Goal: Task Accomplishment & Management: Manage account settings

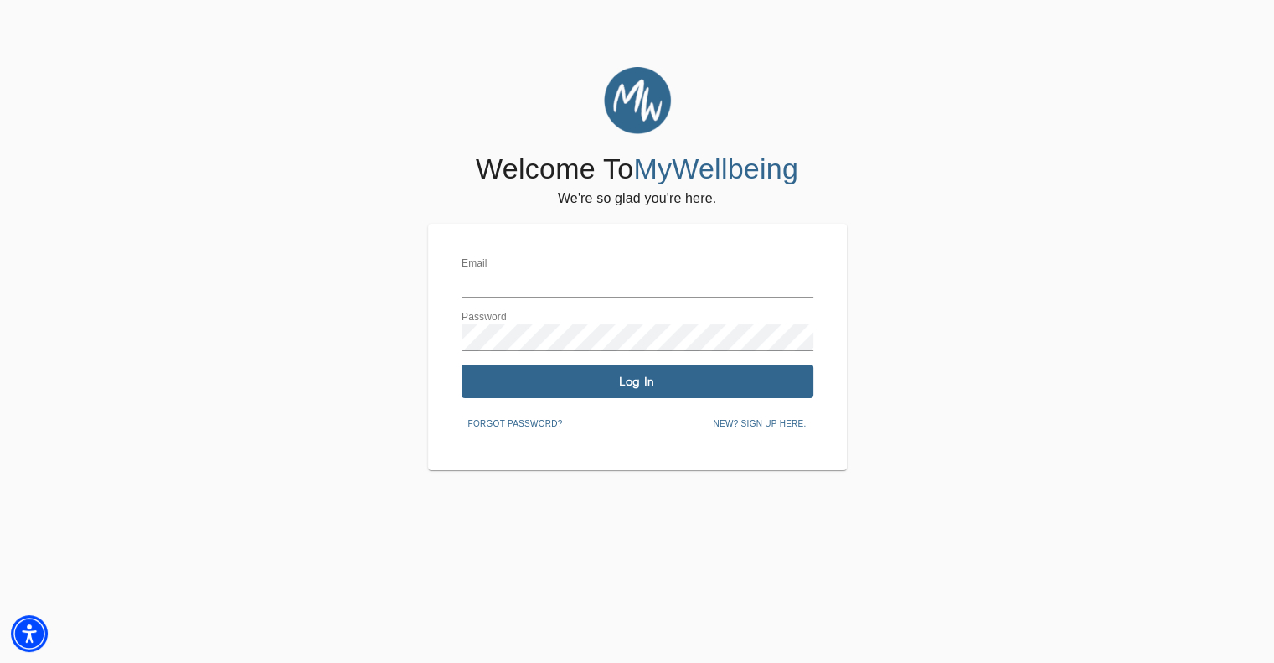
type input "[PERSON_NAME][EMAIL_ADDRESS][PERSON_NAME][DOMAIN_NAME]"
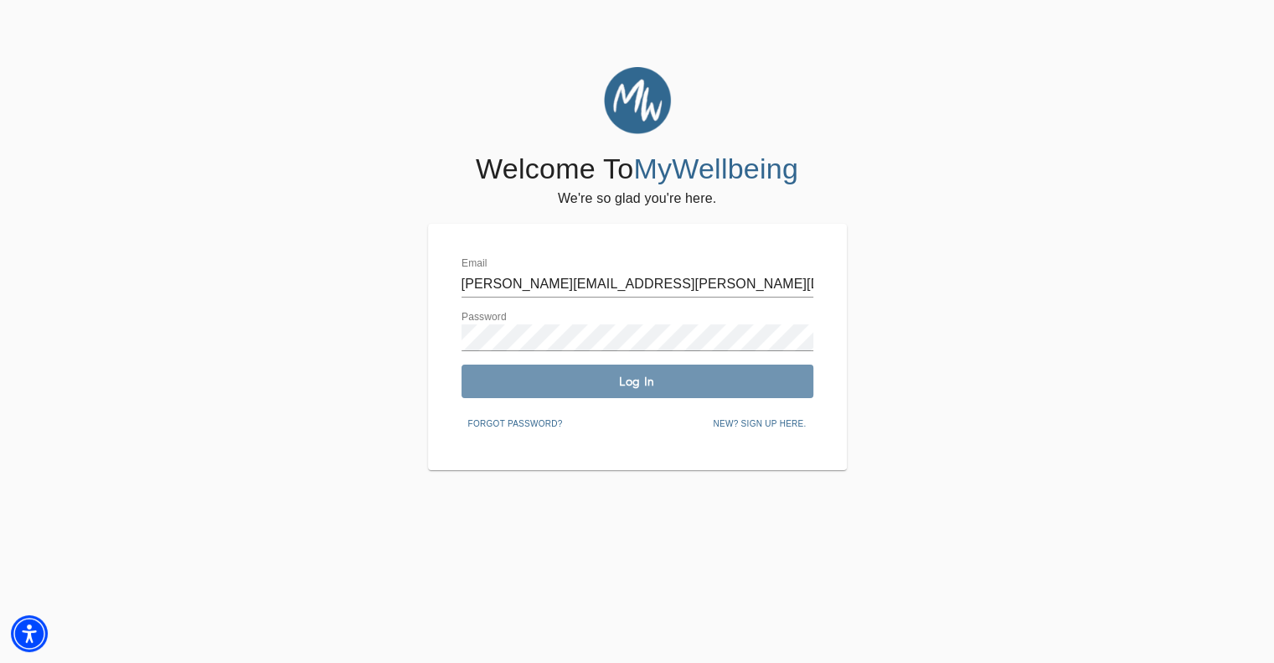
click at [514, 369] on button "Log In" at bounding box center [638, 381] width 352 height 34
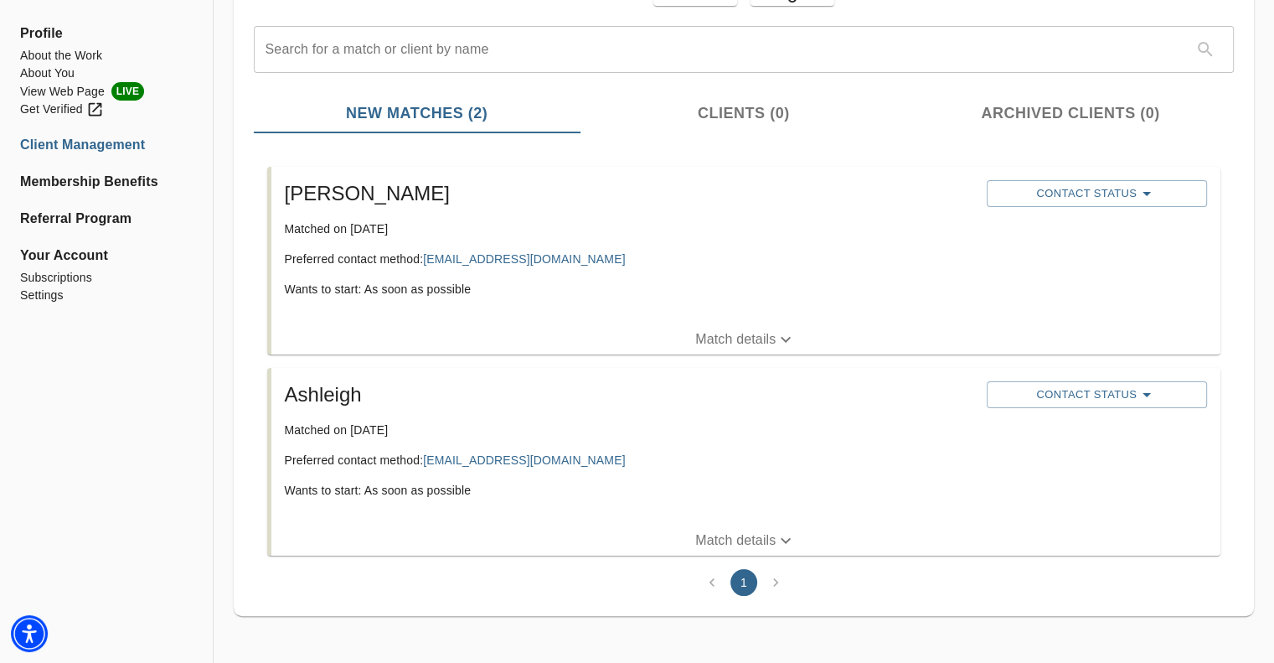
scroll to position [180, 0]
click at [729, 355] on li "[PERSON_NAME] Matched on [DATE] Preferred contact method: [EMAIL_ADDRESS][DOMAI…" at bounding box center [744, 261] width 980 height 201
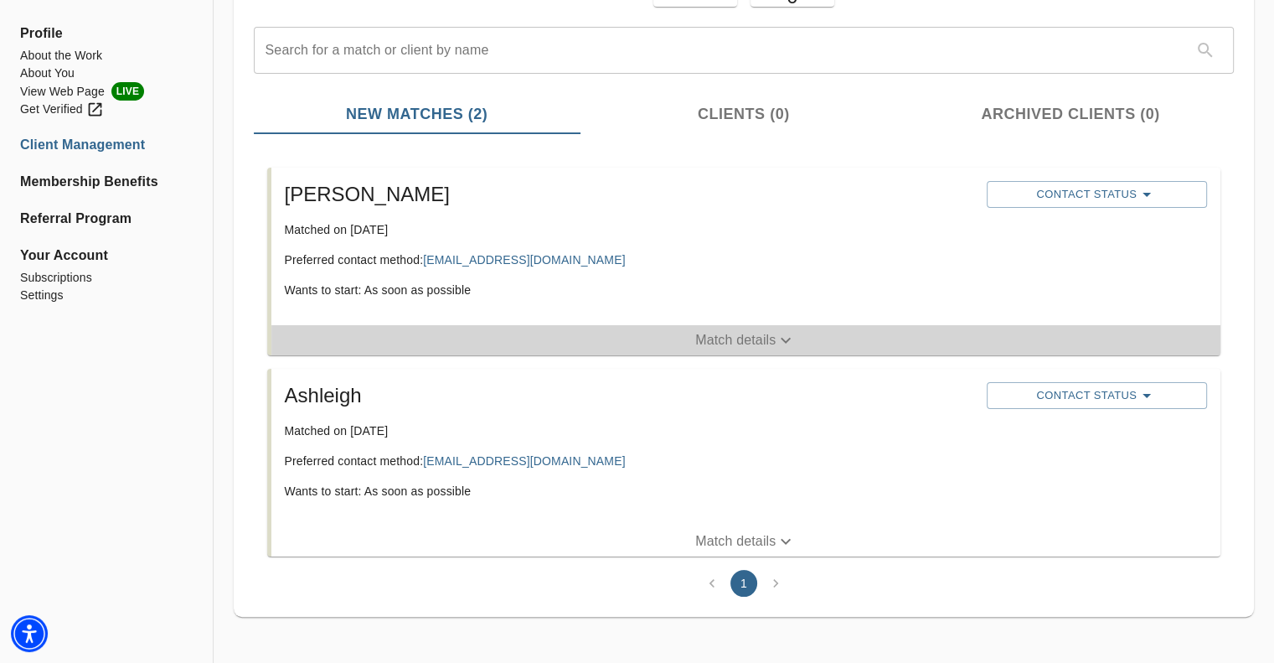
click at [750, 342] on p "Match details" at bounding box center [735, 340] width 80 height 20
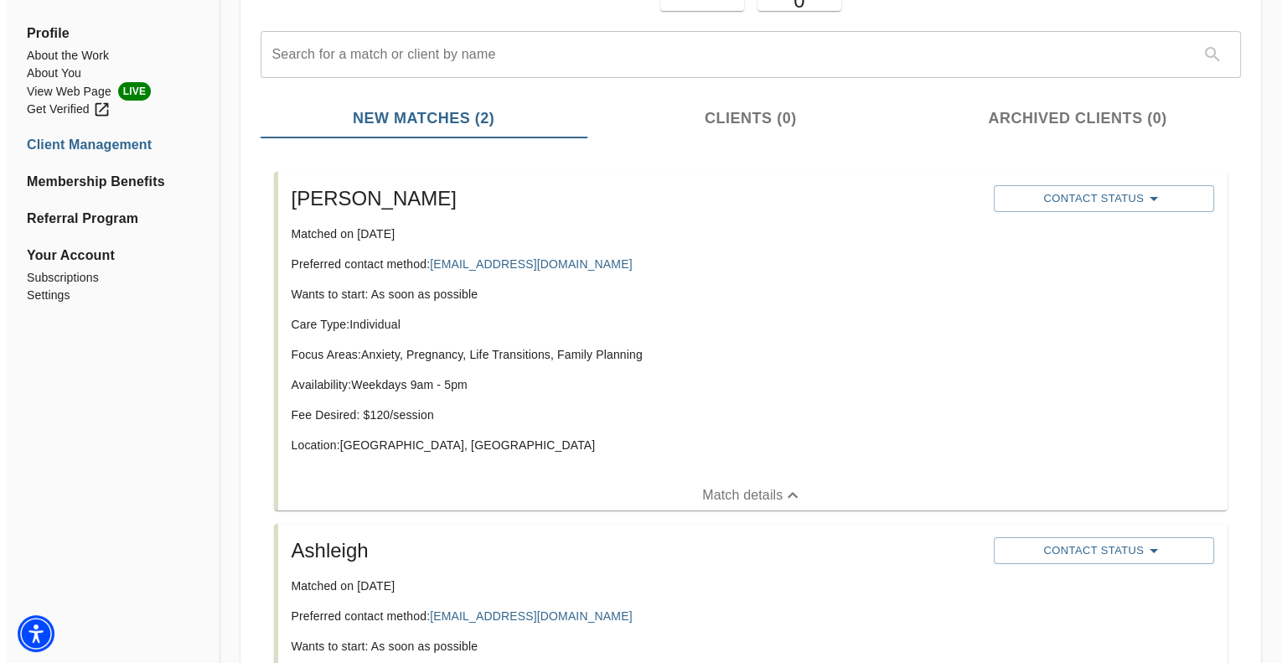
scroll to position [173, 0]
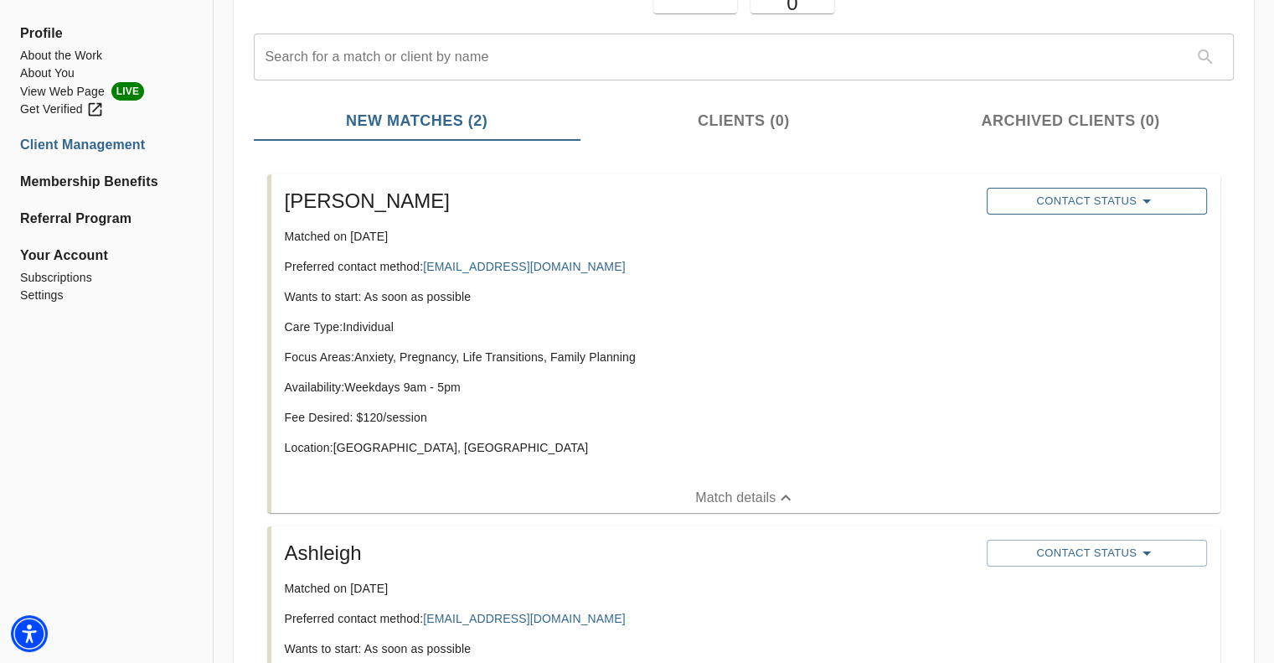
click at [1036, 205] on span "Contact Status" at bounding box center [1097, 201] width 204 height 20
